Goal: Use online tool/utility

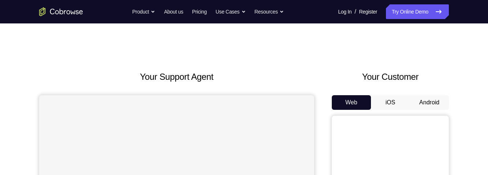
click at [430, 106] on button "Android" at bounding box center [428, 102] width 39 height 15
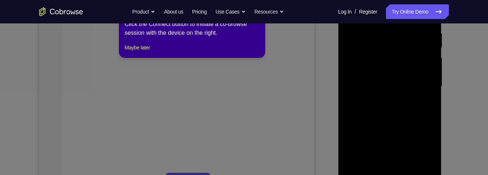
scroll to position [143, 0]
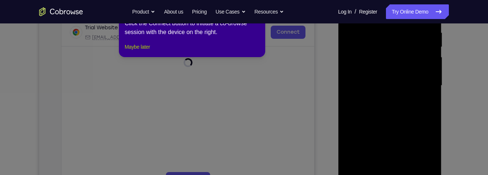
click at [147, 51] on button "Maybe later" at bounding box center [137, 46] width 25 height 9
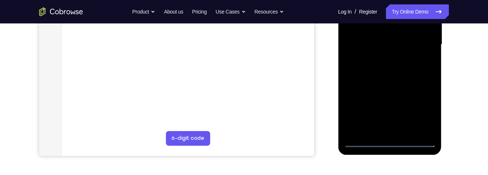
scroll to position [185, 0]
click at [389, 140] on div at bounding box center [389, 44] width 92 height 205
click at [422, 105] on div at bounding box center [389, 44] width 92 height 205
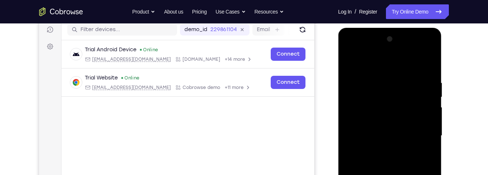
scroll to position [80, 0]
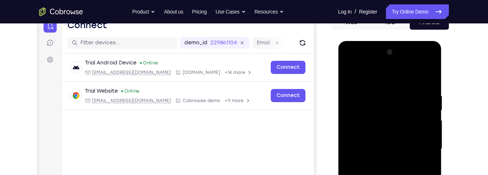
click at [364, 61] on div at bounding box center [389, 148] width 92 height 205
click at [422, 145] on div at bounding box center [389, 148] width 92 height 205
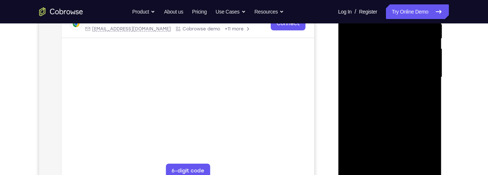
scroll to position [152, 0]
click at [382, 89] on div at bounding box center [389, 76] width 92 height 205
click at [413, 86] on div at bounding box center [389, 76] width 92 height 205
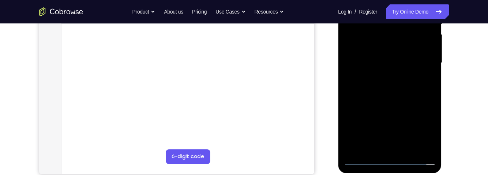
scroll to position [163, 0]
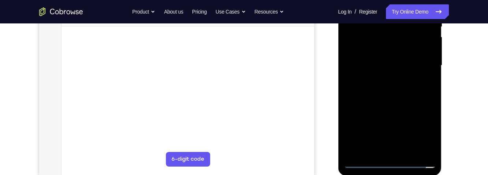
click at [410, 67] on div at bounding box center [389, 65] width 92 height 205
click at [410, 60] on div at bounding box center [389, 65] width 92 height 205
click at [380, 72] on div at bounding box center [389, 65] width 92 height 205
click at [389, 84] on div at bounding box center [389, 65] width 92 height 205
click at [388, 76] on div at bounding box center [389, 65] width 92 height 205
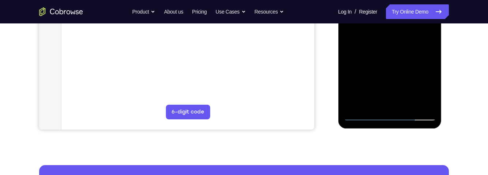
scroll to position [211, 0]
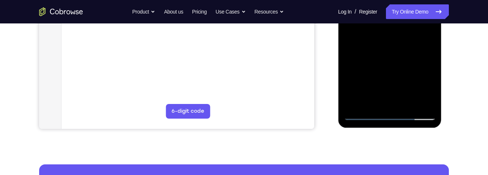
click at [410, 101] on div at bounding box center [389, 17] width 92 height 205
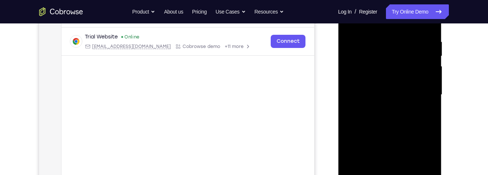
scroll to position [133, 0]
click at [422, 71] on div at bounding box center [389, 95] width 92 height 205
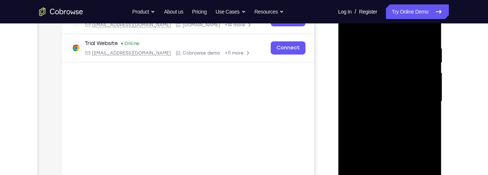
scroll to position [133, 0]
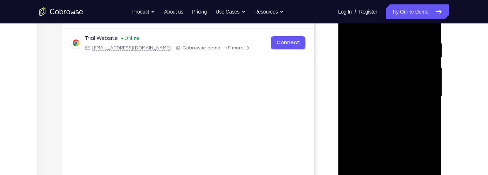
click at [371, 62] on div at bounding box center [389, 96] width 92 height 205
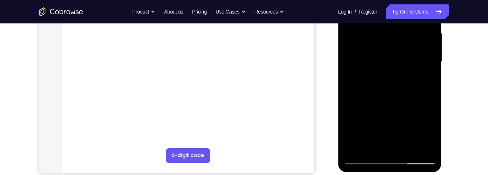
scroll to position [169, 0]
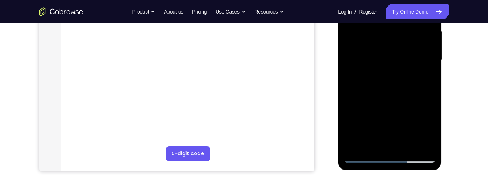
click at [392, 88] on div at bounding box center [389, 60] width 92 height 205
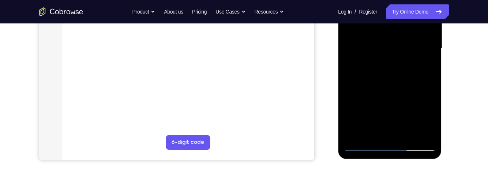
scroll to position [182, 0]
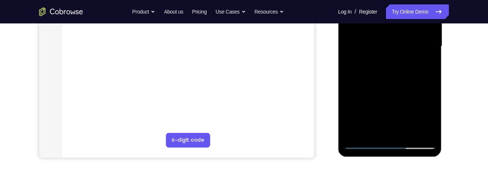
click at [431, 79] on div at bounding box center [389, 46] width 92 height 205
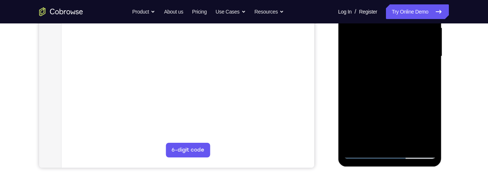
scroll to position [170, 0]
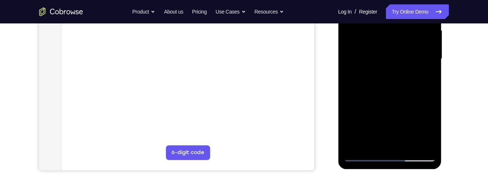
click at [430, 91] on div at bounding box center [389, 58] width 92 height 205
click at [429, 92] on div at bounding box center [389, 58] width 92 height 205
click at [430, 92] on div at bounding box center [389, 58] width 92 height 205
click at [349, 116] on div at bounding box center [389, 58] width 92 height 205
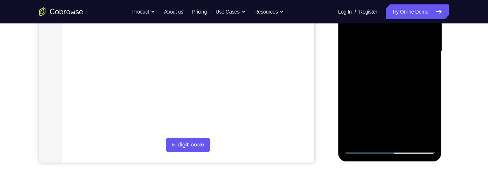
scroll to position [178, 0]
click at [429, 98] on div at bounding box center [389, 50] width 92 height 205
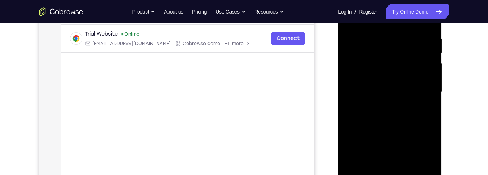
scroll to position [141, 0]
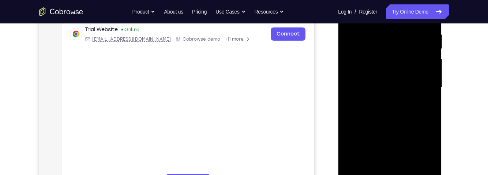
click at [430, 118] on div at bounding box center [389, 87] width 92 height 205
click at [429, 116] on div at bounding box center [389, 87] width 92 height 205
click at [430, 118] on div at bounding box center [389, 87] width 92 height 205
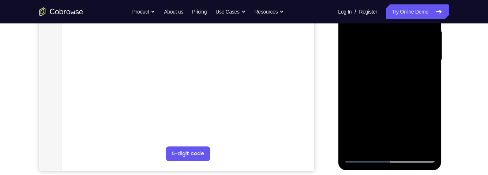
scroll to position [169, 0]
click at [349, 125] on div at bounding box center [389, 59] width 92 height 205
click at [430, 91] on div at bounding box center [389, 59] width 92 height 205
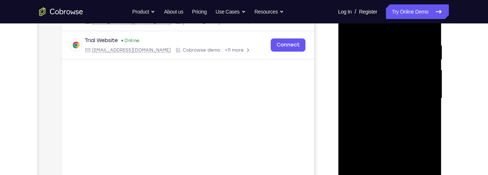
scroll to position [130, 0]
click at [351, 111] on div at bounding box center [389, 98] width 92 height 205
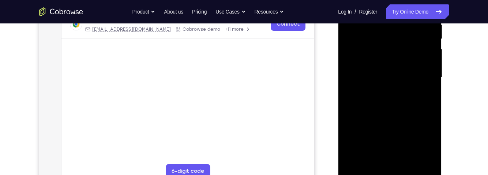
scroll to position [152, 0]
click at [430, 118] on div at bounding box center [389, 77] width 92 height 205
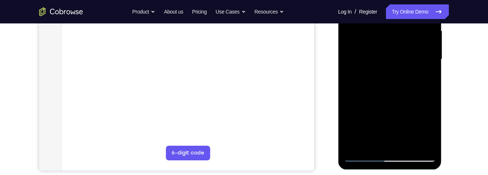
scroll to position [165, 0]
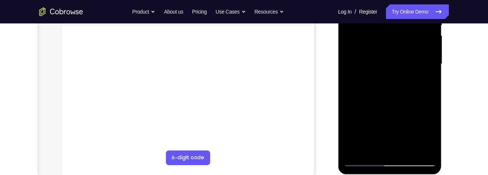
click at [430, 106] on div at bounding box center [389, 64] width 92 height 205
click at [430, 91] on div at bounding box center [389, 64] width 92 height 205
click at [431, 97] on div at bounding box center [389, 64] width 92 height 205
click at [430, 97] on div at bounding box center [389, 64] width 92 height 205
click at [430, 99] on div at bounding box center [389, 64] width 92 height 205
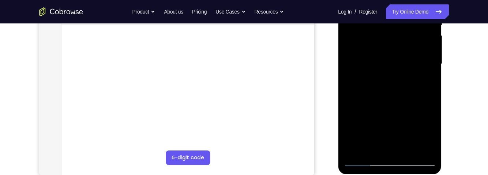
click at [429, 109] on div at bounding box center [389, 64] width 92 height 205
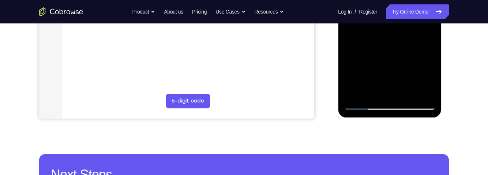
click at [406, 93] on div at bounding box center [389, 7] width 92 height 205
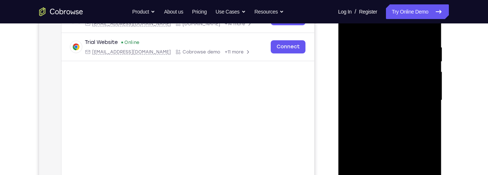
scroll to position [136, 0]
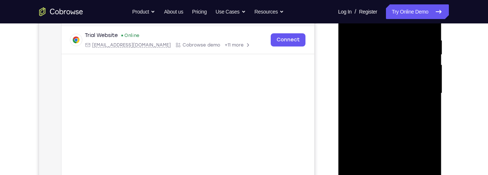
click at [387, 131] on div at bounding box center [389, 93] width 92 height 205
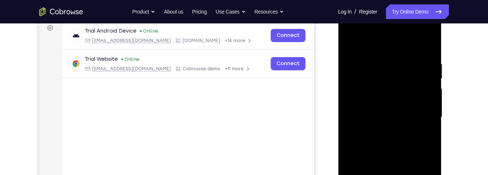
scroll to position [112, 0]
click at [418, 112] on div at bounding box center [389, 117] width 92 height 205
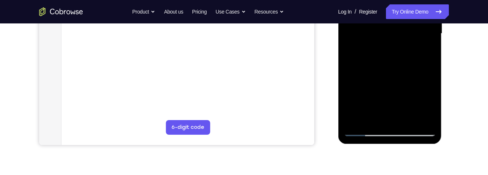
scroll to position [189, 0]
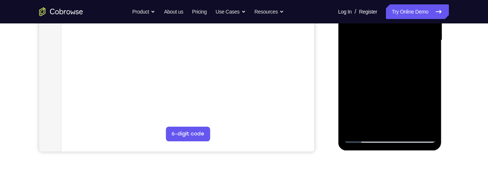
click at [372, 124] on div at bounding box center [389, 40] width 92 height 205
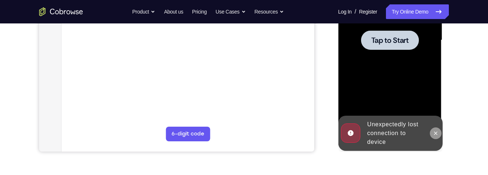
click at [434, 134] on icon at bounding box center [435, 133] width 6 height 6
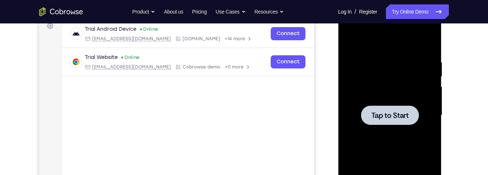
click at [402, 117] on span "Tap to Start" at bounding box center [389, 115] width 37 height 7
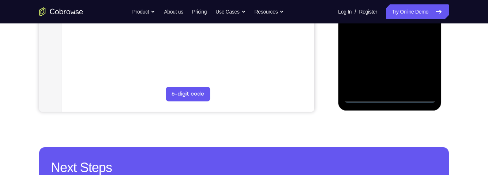
scroll to position [228, 0]
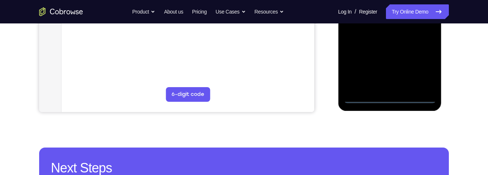
click at [389, 96] on div at bounding box center [389, 0] width 92 height 205
click at [422, 67] on div at bounding box center [389, 0] width 92 height 205
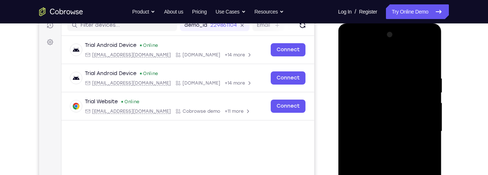
scroll to position [95, 0]
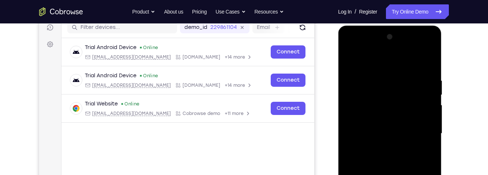
click at [363, 47] on div at bounding box center [389, 133] width 92 height 205
click at [422, 131] on div at bounding box center [389, 133] width 92 height 205
click at [380, 144] on div at bounding box center [389, 133] width 92 height 205
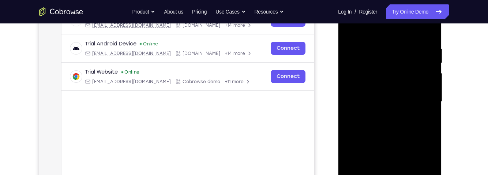
scroll to position [132, 0]
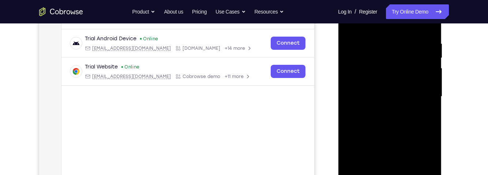
click at [396, 134] on div at bounding box center [389, 96] width 92 height 205
click at [412, 95] on div at bounding box center [389, 96] width 92 height 205
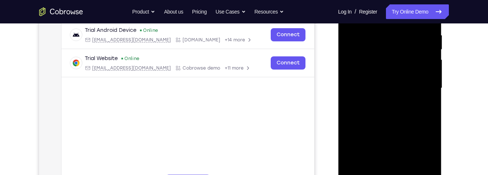
scroll to position [139, 0]
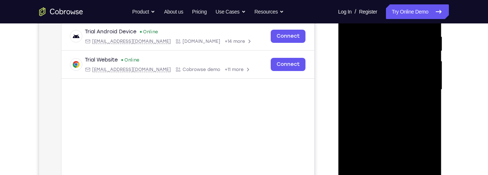
click at [402, 87] on div at bounding box center [389, 89] width 92 height 205
click at [399, 78] on div at bounding box center [389, 89] width 92 height 205
click at [386, 93] on div at bounding box center [389, 89] width 92 height 205
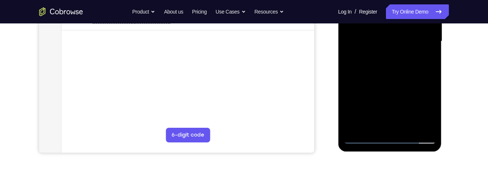
scroll to position [184, 0]
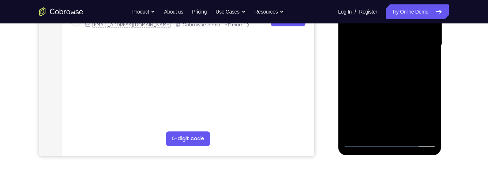
click at [397, 92] on div at bounding box center [389, 45] width 92 height 205
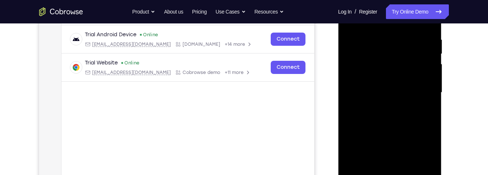
scroll to position [132, 0]
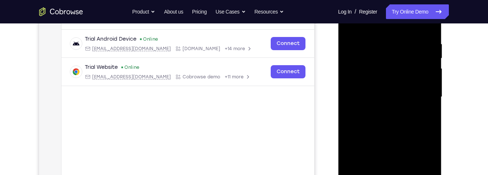
click at [425, 64] on div at bounding box center [389, 97] width 92 height 205
click at [423, 66] on div at bounding box center [389, 97] width 92 height 205
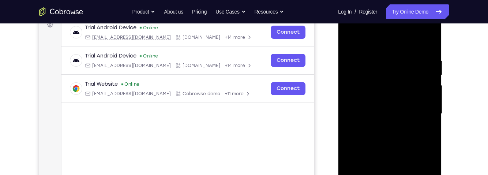
scroll to position [103, 0]
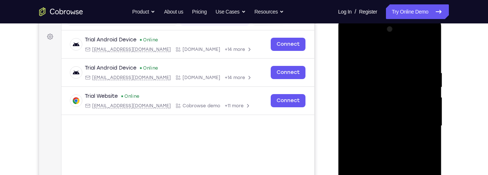
click at [351, 58] on div at bounding box center [389, 125] width 92 height 205
click at [348, 39] on div at bounding box center [389, 125] width 92 height 205
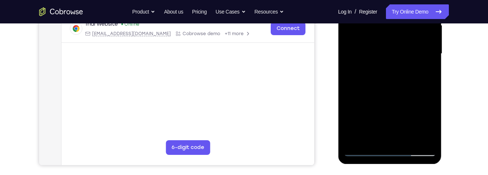
scroll to position [174, 0]
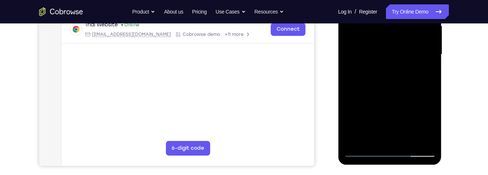
click at [356, 36] on div at bounding box center [389, 54] width 92 height 205
click at [468, 92] on div "Your Support Agent Your Customer Web iOS Android Next Steps We’d be happy to gi…" at bounding box center [244, 90] width 468 height 482
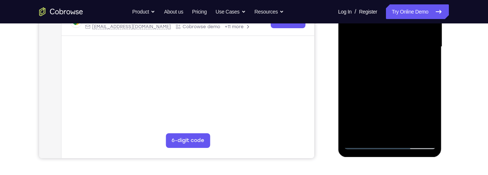
click at [405, 46] on div at bounding box center [389, 46] width 92 height 205
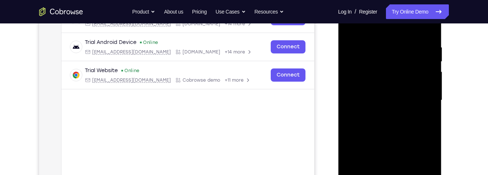
click at [404, 85] on div at bounding box center [389, 100] width 92 height 205
click at [427, 87] on div at bounding box center [389, 100] width 92 height 205
click at [390, 101] on div at bounding box center [389, 100] width 92 height 205
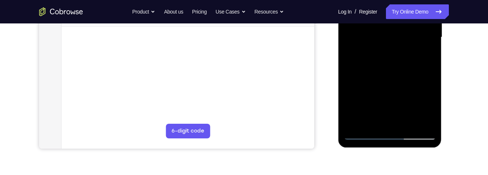
scroll to position [192, 0]
click at [389, 123] on div at bounding box center [389, 37] width 92 height 205
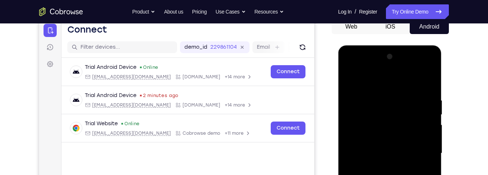
scroll to position [75, 0]
click at [347, 66] on div at bounding box center [389, 153] width 92 height 205
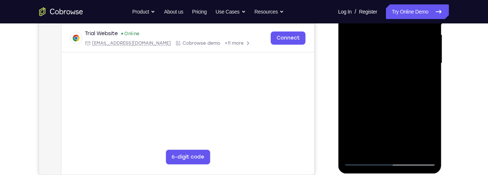
scroll to position [165, 0]
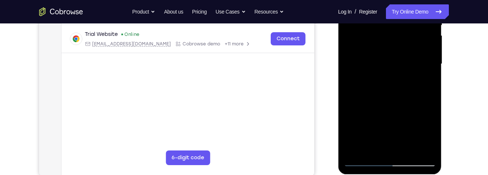
click at [359, 45] on div at bounding box center [389, 64] width 92 height 205
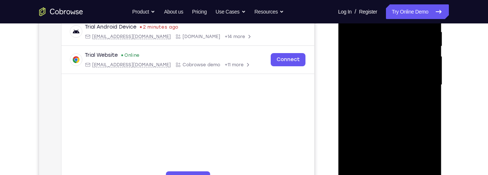
scroll to position [144, 0]
click at [381, 100] on div at bounding box center [389, 85] width 92 height 205
click at [394, 121] on div at bounding box center [389, 85] width 92 height 205
click at [403, 79] on div at bounding box center [389, 85] width 92 height 205
click at [410, 63] on div at bounding box center [389, 85] width 92 height 205
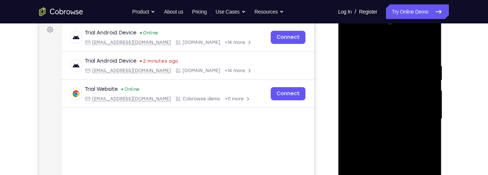
scroll to position [110, 0]
click at [357, 85] on div at bounding box center [389, 119] width 92 height 205
click at [374, 84] on div at bounding box center [389, 118] width 92 height 205
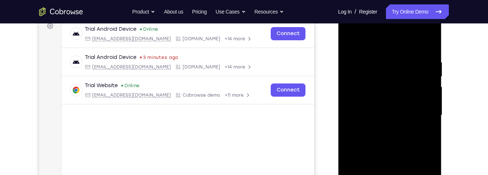
scroll to position [113, 0]
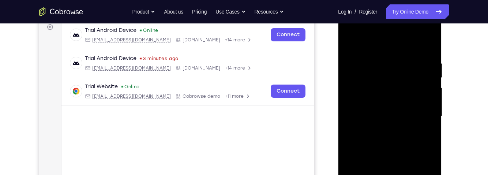
click at [428, 52] on div at bounding box center [389, 116] width 92 height 205
click at [378, 63] on div at bounding box center [389, 116] width 92 height 205
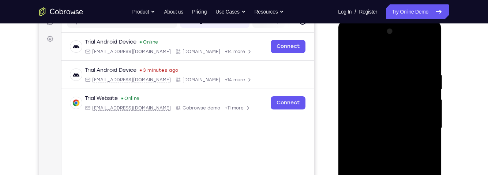
scroll to position [99, 0]
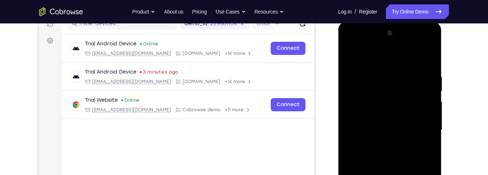
click at [431, 90] on div at bounding box center [389, 129] width 92 height 205
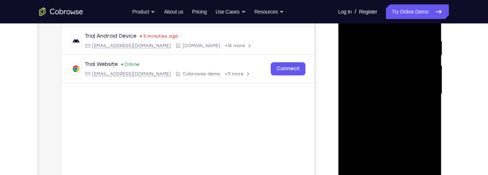
scroll to position [136, 0]
click at [431, 76] on div at bounding box center [389, 92] width 92 height 205
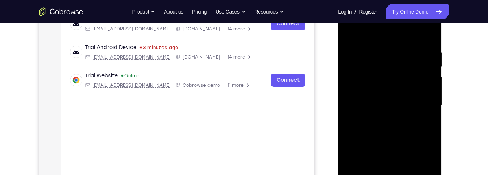
scroll to position [106, 0]
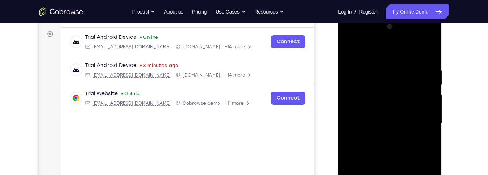
click at [433, 73] on div at bounding box center [389, 123] width 92 height 205
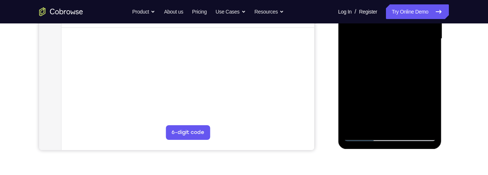
scroll to position [204, 0]
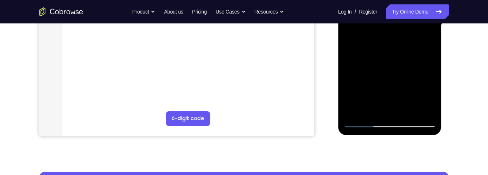
click at [417, 109] on div at bounding box center [389, 24] width 92 height 205
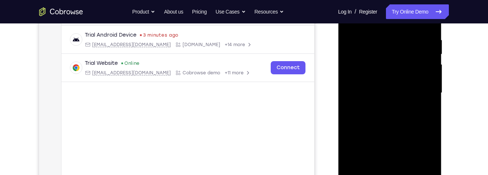
scroll to position [134, 0]
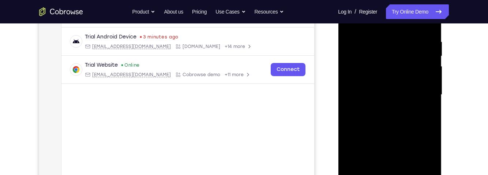
click at [434, 78] on div at bounding box center [389, 94] width 92 height 205
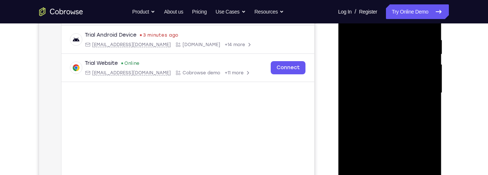
scroll to position [120, 0]
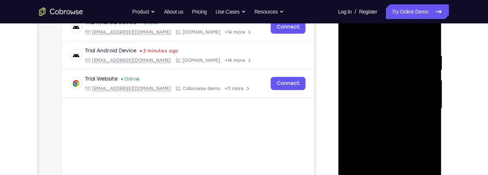
click at [429, 54] on div at bounding box center [389, 108] width 92 height 205
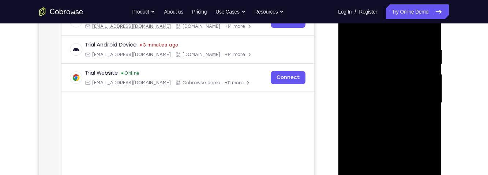
scroll to position [108, 0]
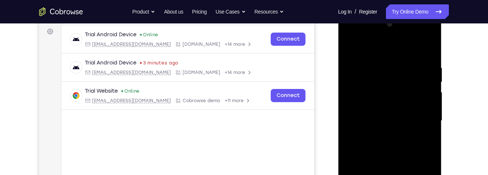
click at [432, 66] on div at bounding box center [389, 120] width 92 height 205
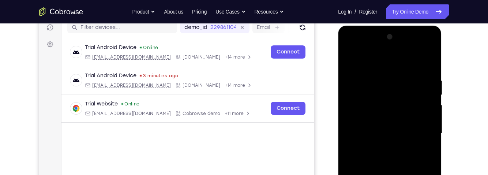
scroll to position [94, 0]
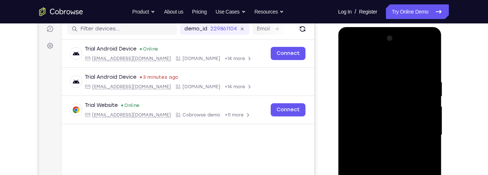
click at [432, 76] on div at bounding box center [389, 135] width 92 height 205
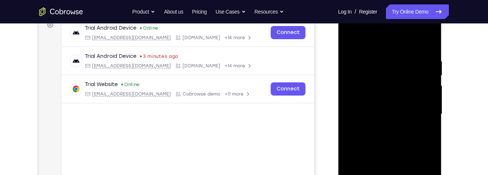
scroll to position [112, 0]
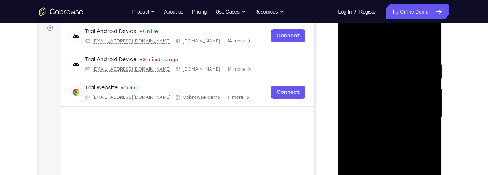
click at [426, 48] on div at bounding box center [389, 117] width 92 height 205
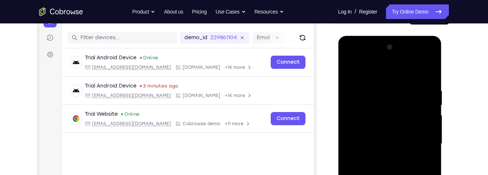
scroll to position [85, 0]
click at [426, 73] on div at bounding box center [389, 144] width 92 height 205
